Goal: Obtain resource: Download file/media

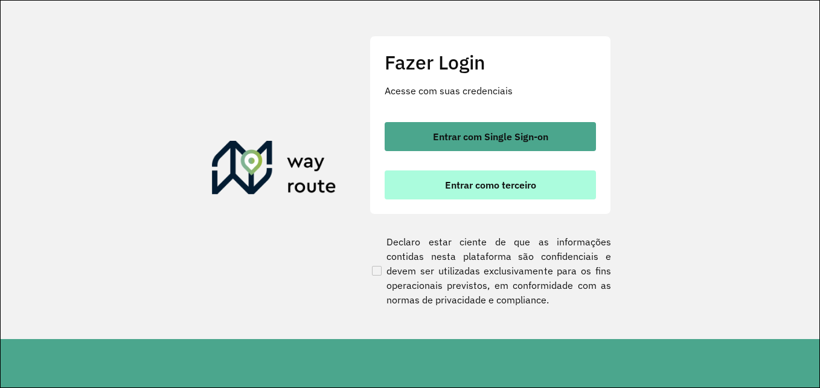
click at [489, 188] on span "Entrar como terceiro" at bounding box center [490, 185] width 91 height 10
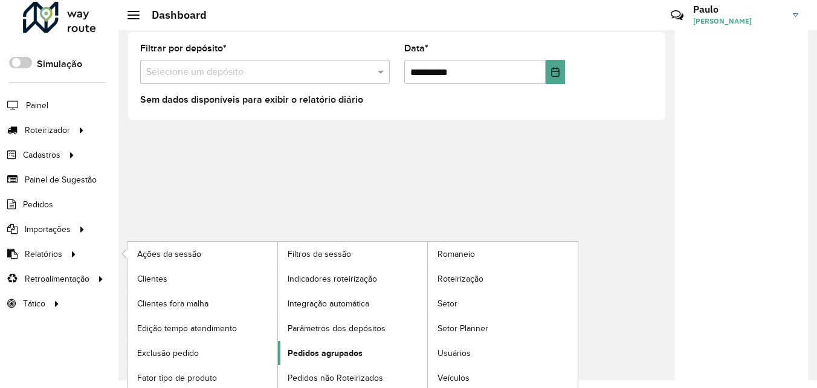
scroll to position [11, 0]
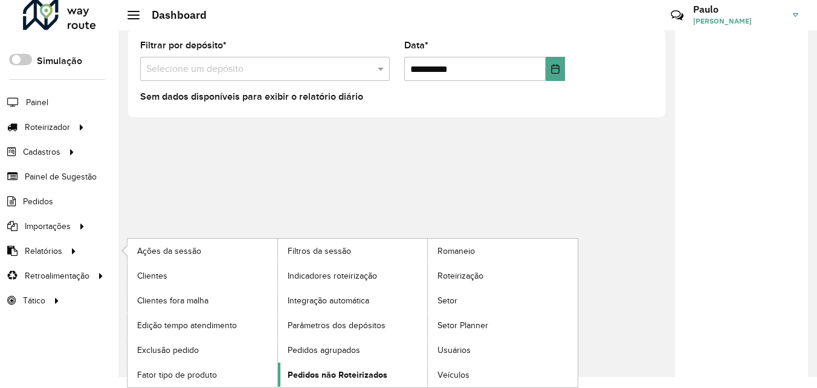
click at [387, 370] on link "Pedidos não Roteirizados" at bounding box center [353, 374] width 150 height 24
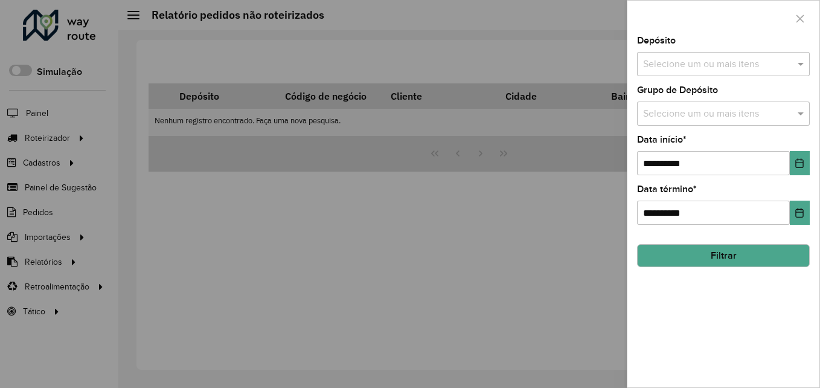
click at [782, 62] on input "text" at bounding box center [717, 64] width 155 height 14
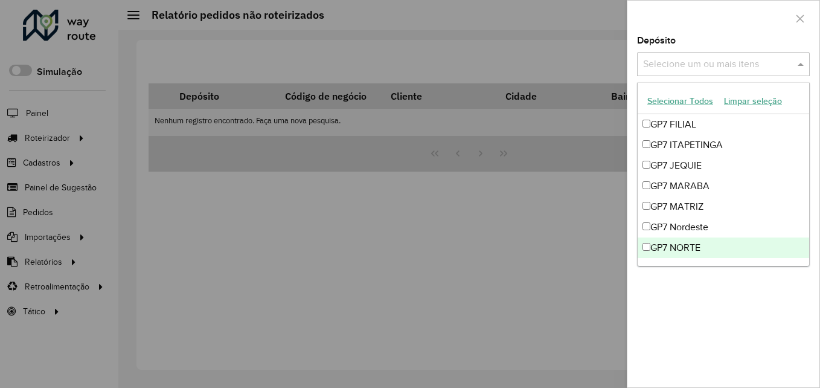
click at [650, 252] on div "GP7 NORTE" at bounding box center [724, 247] width 172 height 21
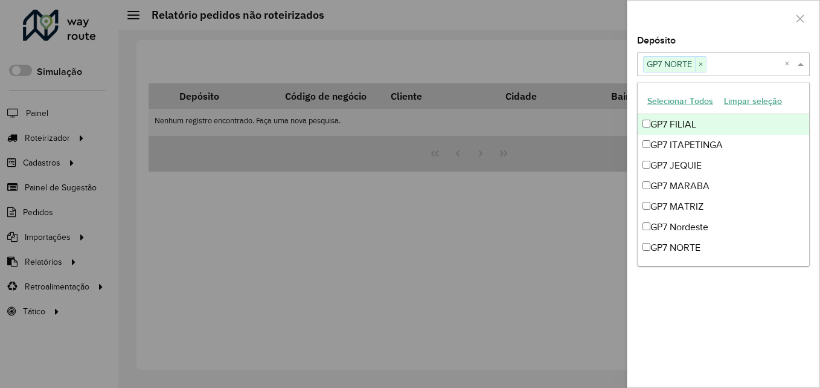
click at [718, 32] on div at bounding box center [724, 19] width 192 height 36
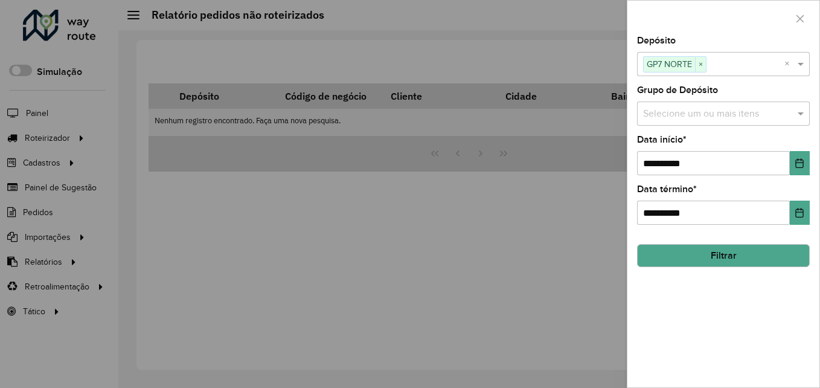
click at [729, 260] on button "Filtrar" at bounding box center [723, 255] width 173 height 23
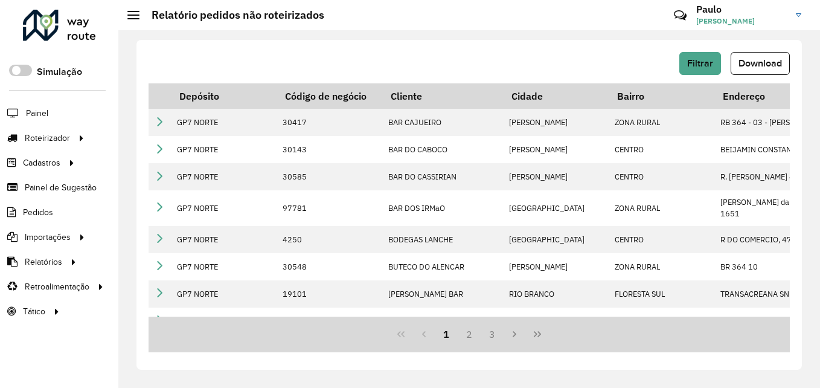
click at [770, 67] on span "Download" at bounding box center [760, 63] width 43 height 10
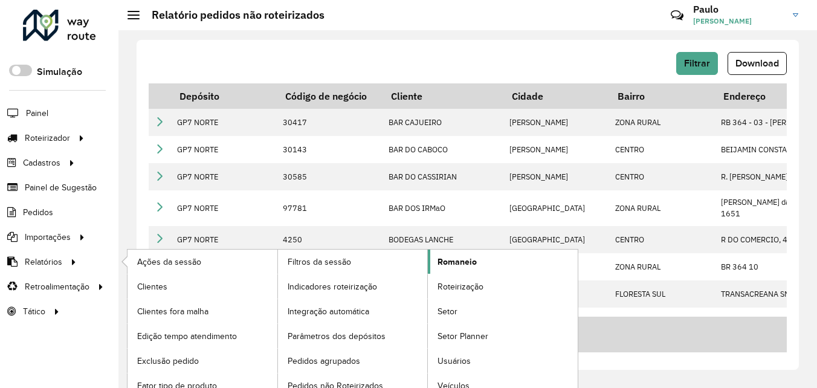
click at [475, 260] on span "Romaneio" at bounding box center [456, 261] width 39 height 13
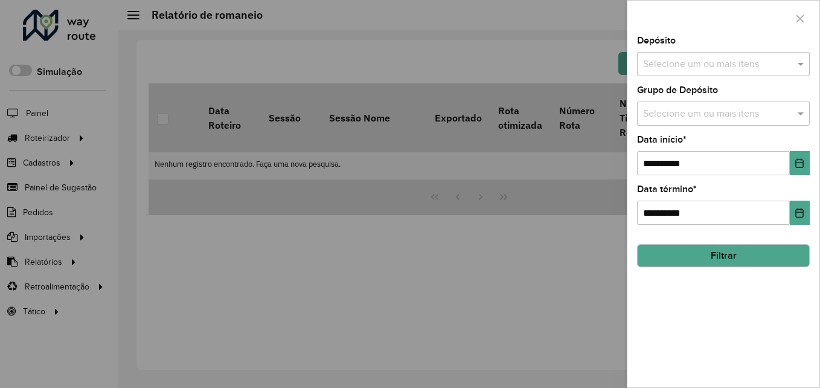
click at [719, 63] on input "text" at bounding box center [717, 64] width 155 height 14
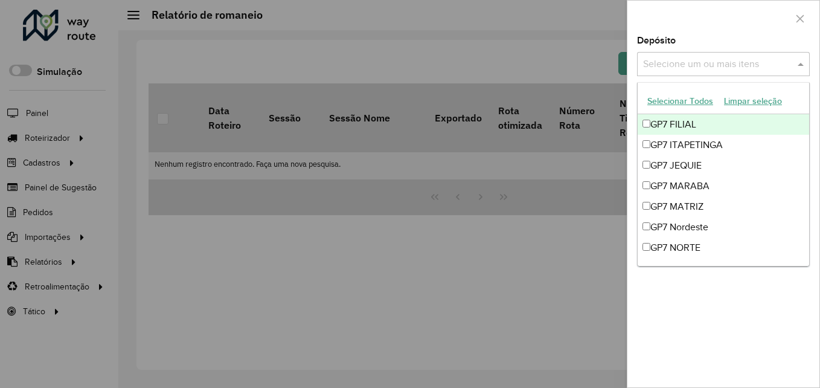
click at [666, 103] on button "Selecionar Todos" at bounding box center [680, 101] width 77 height 19
click at [720, 40] on div "Depósito Selecione um ou mais itens 9 itens selecionados ×" at bounding box center [723, 56] width 173 height 40
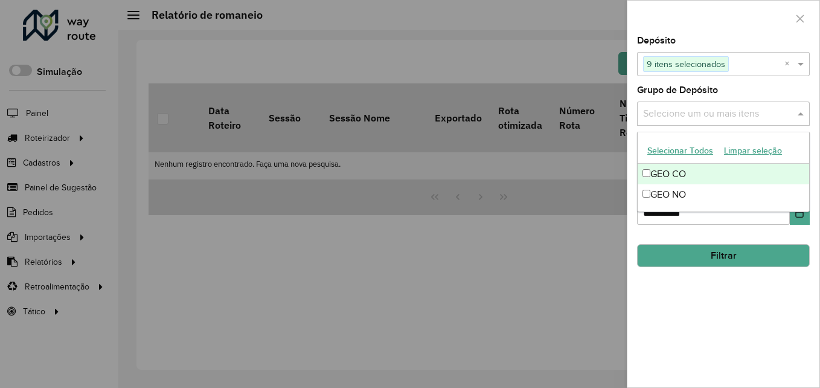
click at [704, 114] on input "text" at bounding box center [717, 114] width 155 height 14
click at [669, 151] on button "Selecionar Todos" at bounding box center [680, 150] width 77 height 19
click at [705, 31] on div at bounding box center [724, 19] width 192 height 36
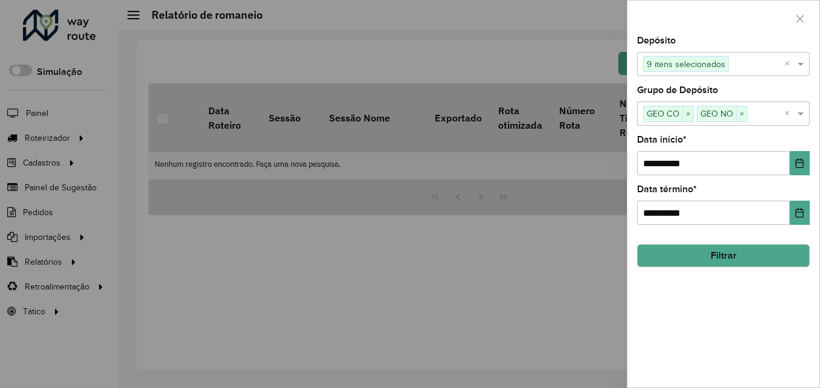
click at [693, 253] on button "Filtrar" at bounding box center [723, 255] width 173 height 23
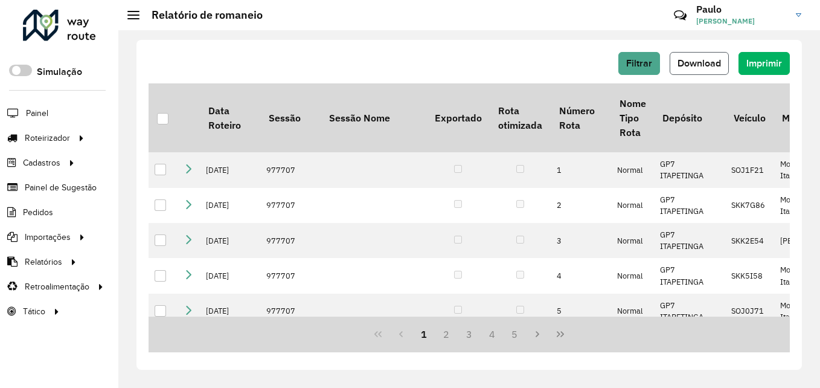
click at [697, 65] on span "Download" at bounding box center [699, 63] width 43 height 10
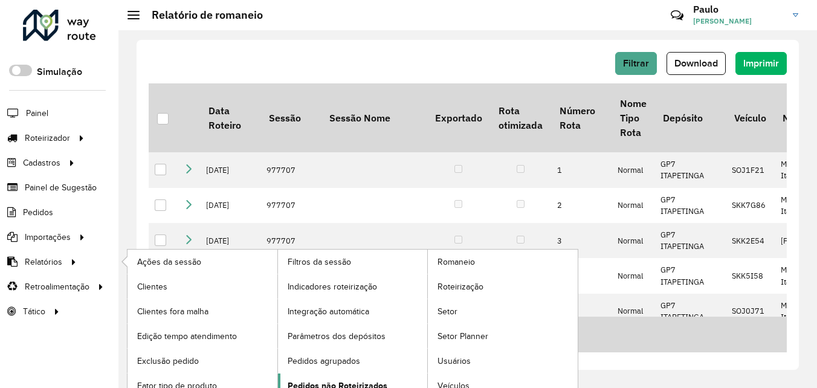
click at [350, 384] on span "Pedidos não Roteirizados" at bounding box center [337, 385] width 100 height 13
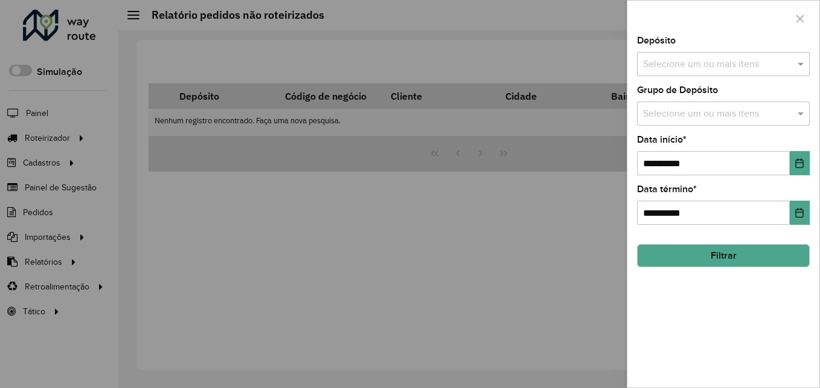
click at [743, 69] on input "text" at bounding box center [717, 64] width 155 height 14
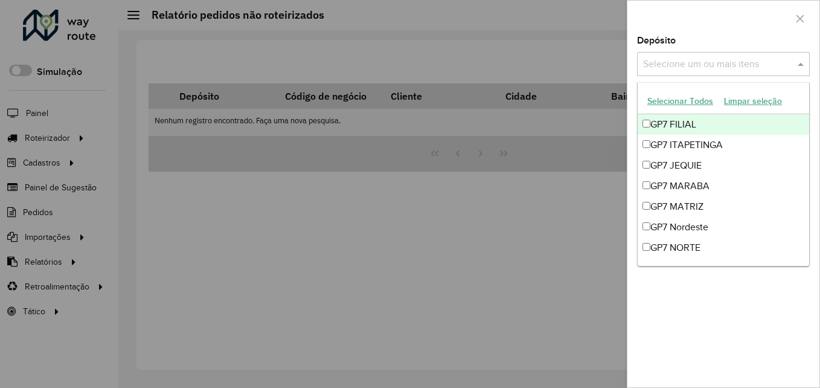
click at [683, 106] on button "Selecionar Todos" at bounding box center [680, 101] width 77 height 19
click at [710, 28] on div at bounding box center [724, 19] width 192 height 36
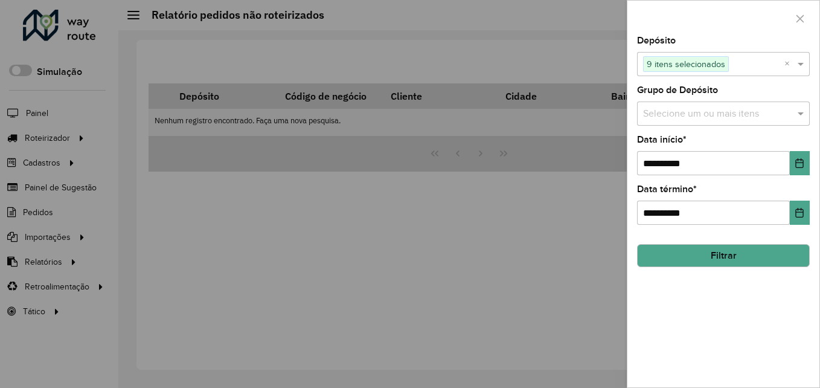
click at [689, 115] on input "text" at bounding box center [717, 114] width 155 height 14
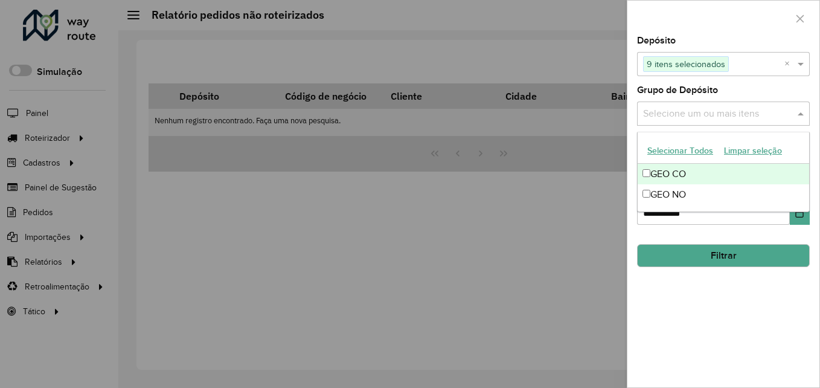
click at [675, 155] on button "Selecionar Todos" at bounding box center [680, 150] width 77 height 19
click at [691, 18] on div at bounding box center [724, 19] width 192 height 36
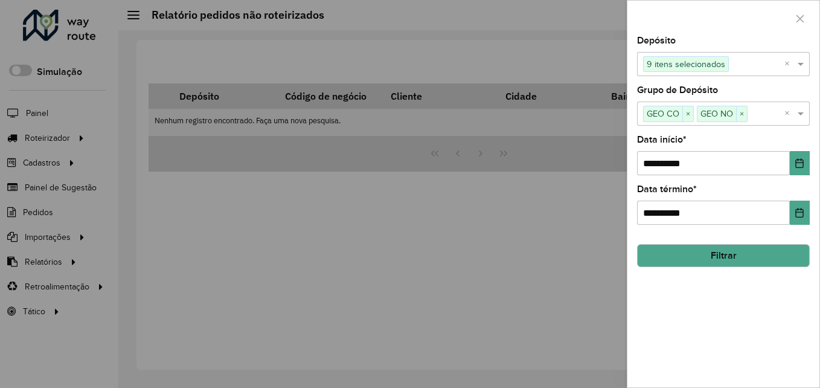
click at [757, 262] on button "Filtrar" at bounding box center [723, 255] width 173 height 23
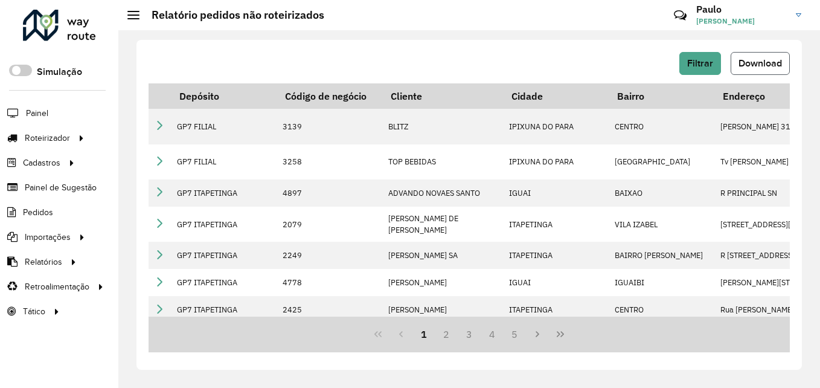
click at [757, 65] on span "Download" at bounding box center [760, 63] width 43 height 10
